Goal: Entertainment & Leisure: Consume media (video, audio)

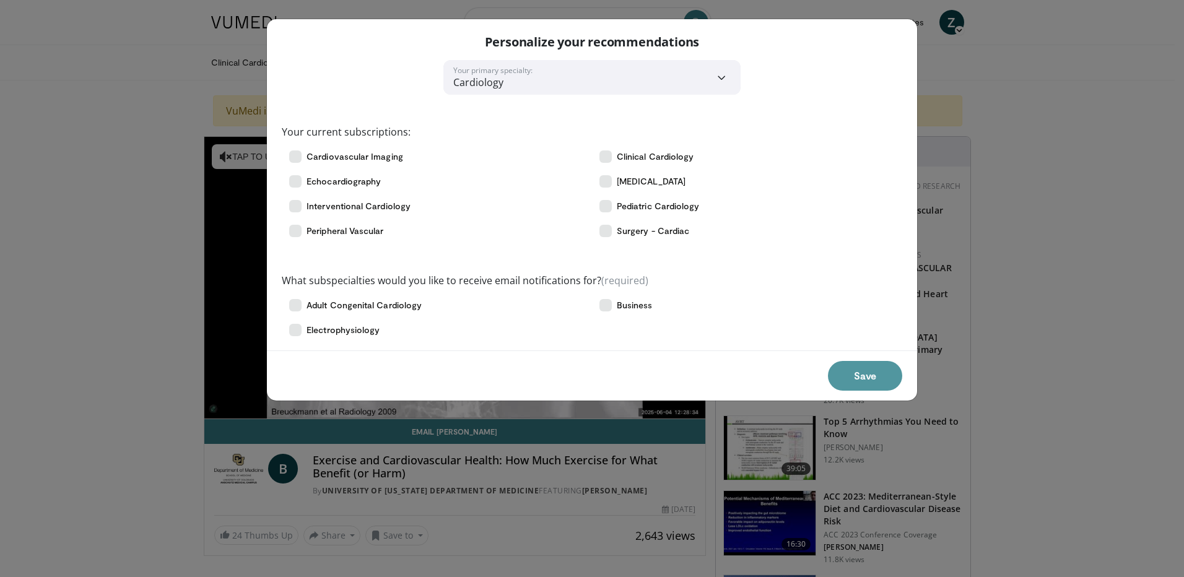
click at [855, 375] on button "Save" at bounding box center [865, 376] width 74 height 30
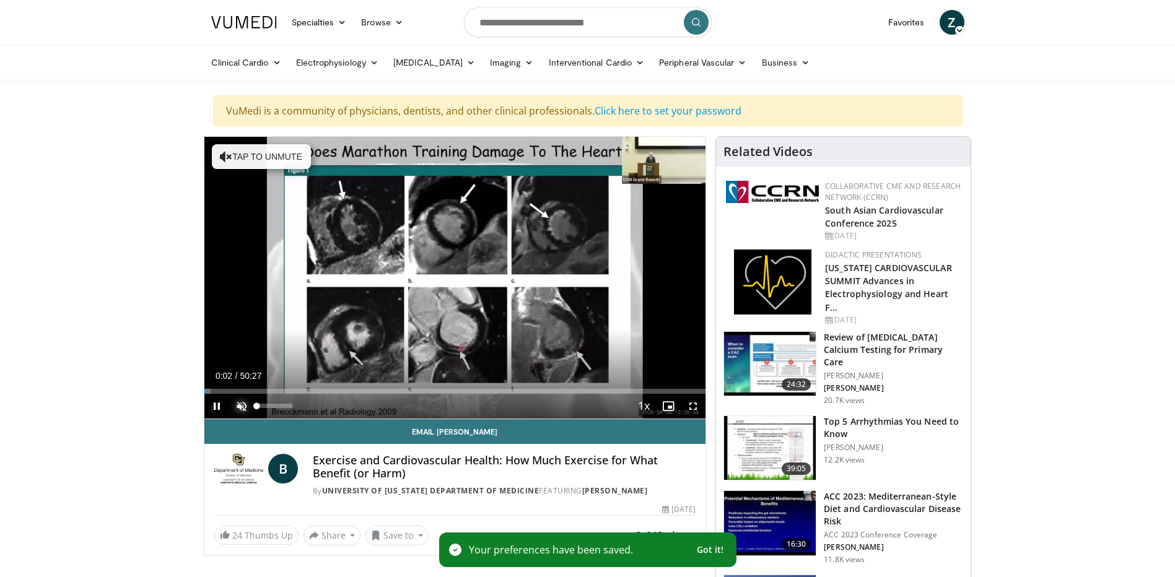
click at [238, 405] on span "Video Player" at bounding box center [241, 406] width 25 height 25
